Goal: Task Accomplishment & Management: Use online tool/utility

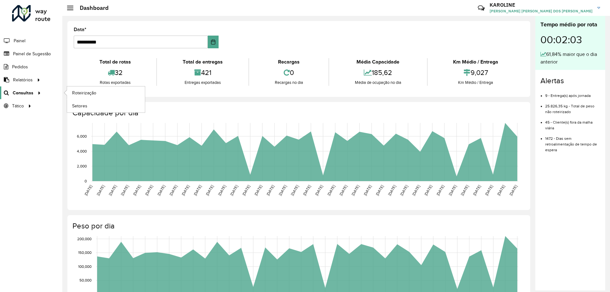
click at [32, 93] on span "Consultas" at bounding box center [23, 93] width 21 height 7
click at [107, 95] on link "Roteirização" at bounding box center [106, 92] width 78 height 13
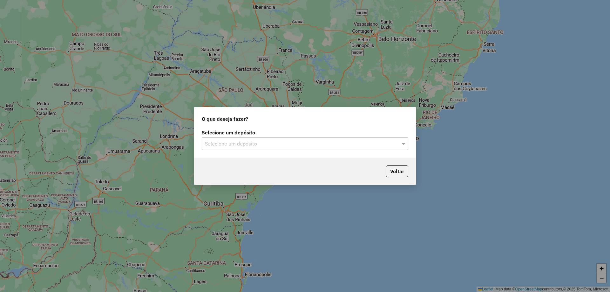
click at [340, 147] on input "text" at bounding box center [299, 144] width 188 height 8
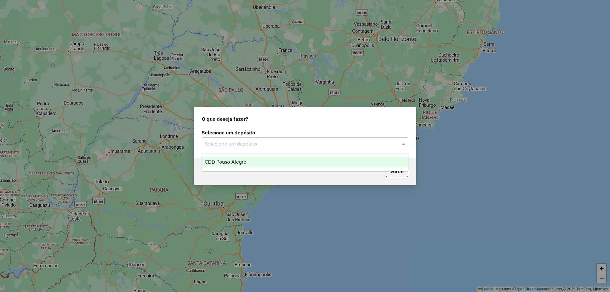
click at [231, 165] on div "CDD Pouso Alegre" at bounding box center [305, 162] width 206 height 11
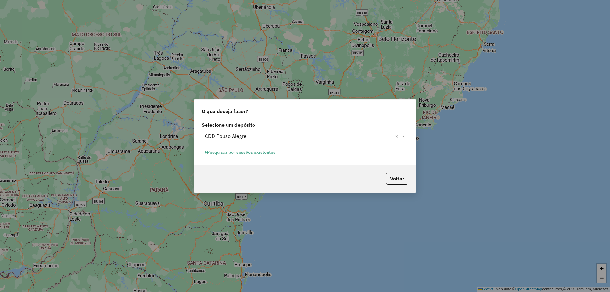
click at [230, 155] on button "Pesquisar por sessões existentes" at bounding box center [240, 153] width 77 height 10
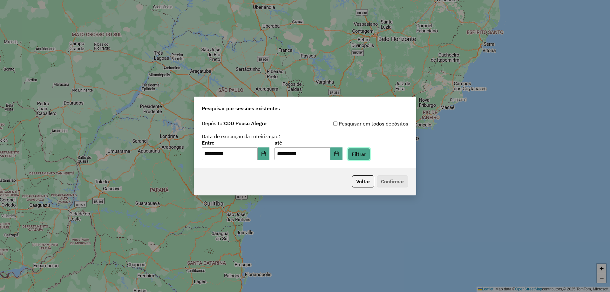
click at [363, 157] on button "Filtrar" at bounding box center [359, 154] width 23 height 12
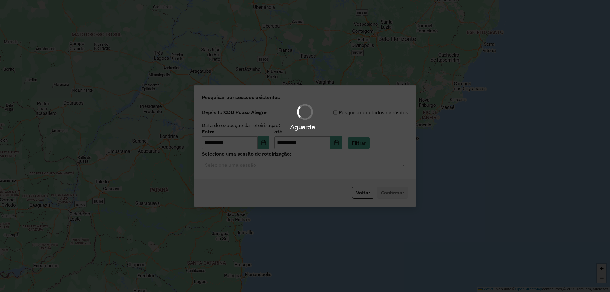
click at [244, 169] on div "Selecione uma sessão" at bounding box center [305, 165] width 207 height 13
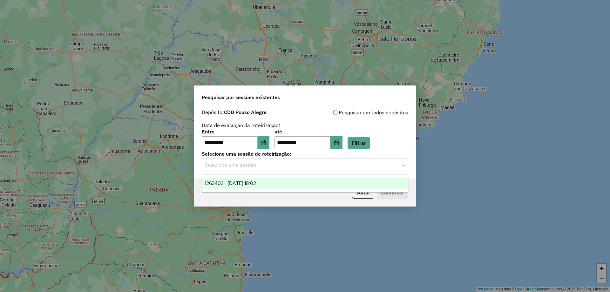
click at [223, 183] on span "1263403 - 11/09/2025 18:02" at bounding box center [231, 183] width 52 height 5
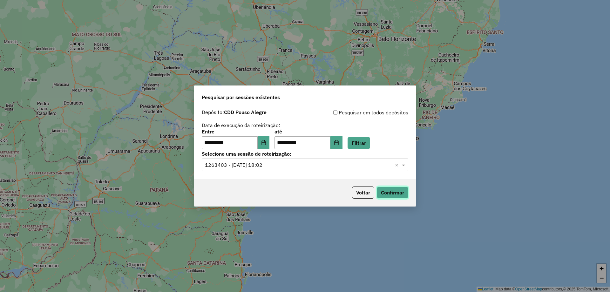
click at [391, 194] on button "Confirmar" at bounding box center [392, 193] width 31 height 12
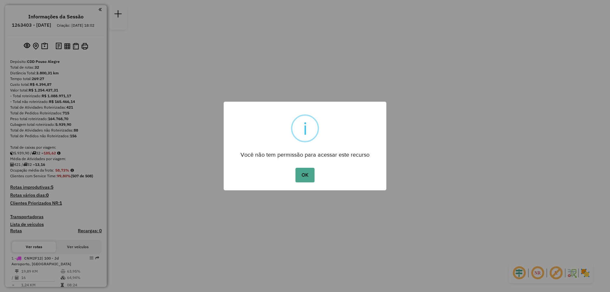
drag, startPoint x: 310, startPoint y: 173, endPoint x: 210, endPoint y: 179, distance: 100.0
click at [310, 174] on button "OK" at bounding box center [305, 175] width 19 height 15
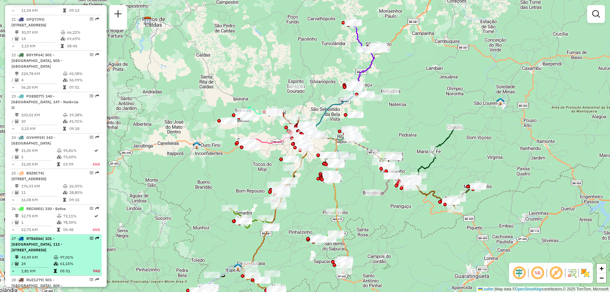
scroll to position [1017, 0]
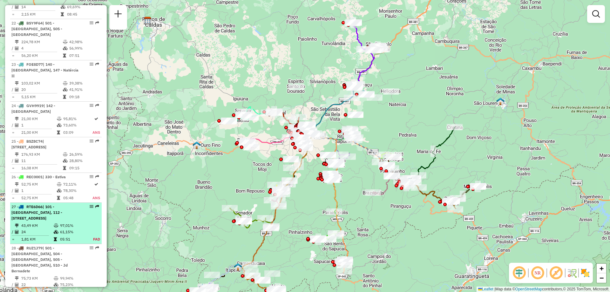
select select "**********"
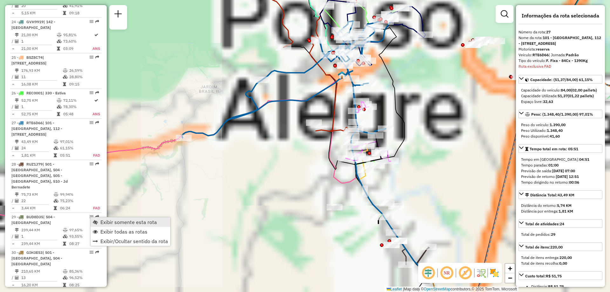
scroll to position [1227, 0]
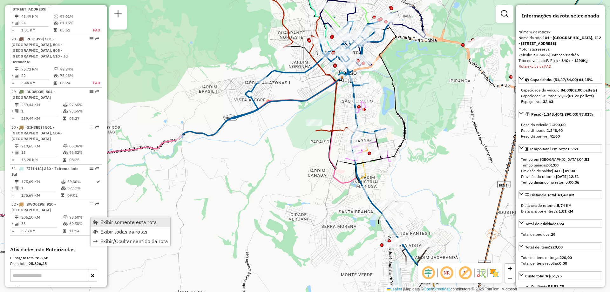
click at [131, 222] on span "Exibir somente esta rota" at bounding box center [128, 222] width 57 height 5
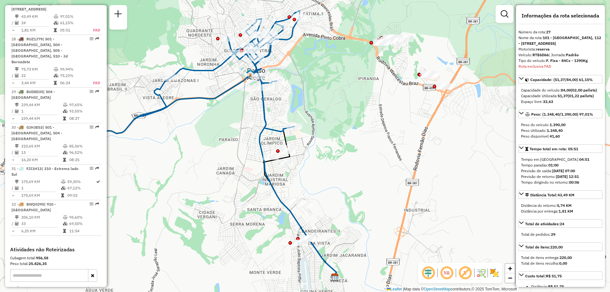
drag, startPoint x: 464, startPoint y: 200, endPoint x: 372, endPoint y: 198, distance: 91.6
click at [372, 198] on div "Janela de atendimento Grade de atendimento Capacidade Transportadoras Veículos …" at bounding box center [305, 146] width 610 height 292
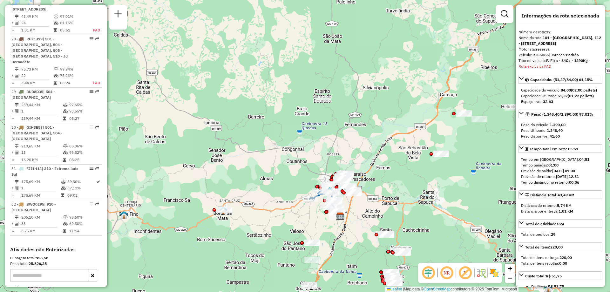
drag, startPoint x: 433, startPoint y: 228, endPoint x: 388, endPoint y: 224, distance: 45.6
click at [388, 224] on div "Janela de atendimento Grade de atendimento Capacidade Transportadoras Veículos …" at bounding box center [305, 146] width 610 height 292
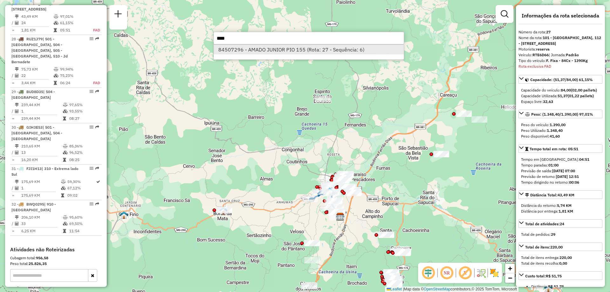
type input "****"
click at [292, 48] on li "84507296 - AMADO JUNIOR PIO 155 (Rota: 27 - Sequência: 6)" at bounding box center [309, 50] width 190 height 10
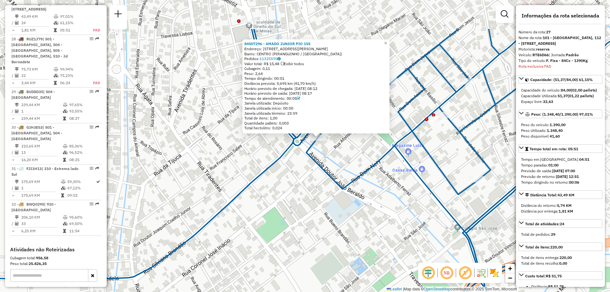
drag, startPoint x: 293, startPoint y: 118, endPoint x: 302, endPoint y: 176, distance: 59.0
click at [302, 176] on div "84507296 - AMADO JUNIOR PIO 155 Endereço: R [STREET_ADDRESS][PERSON_NAME] Pedid…" at bounding box center [305, 146] width 610 height 292
